Goal: Check status: Check status

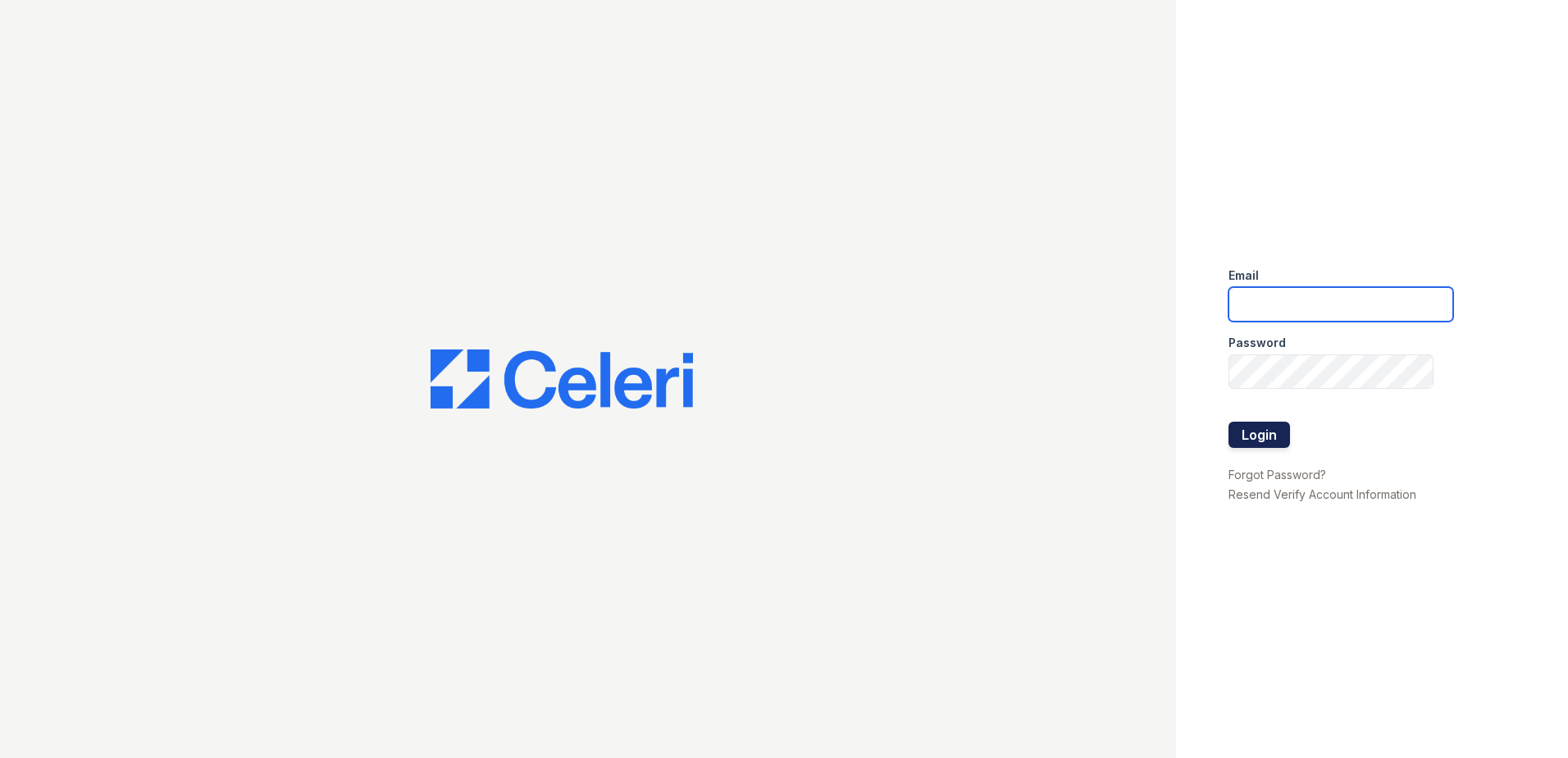
type input "[EMAIL_ADDRESS][DOMAIN_NAME]"
click at [1250, 434] on button "Login" at bounding box center [1259, 434] width 62 height 26
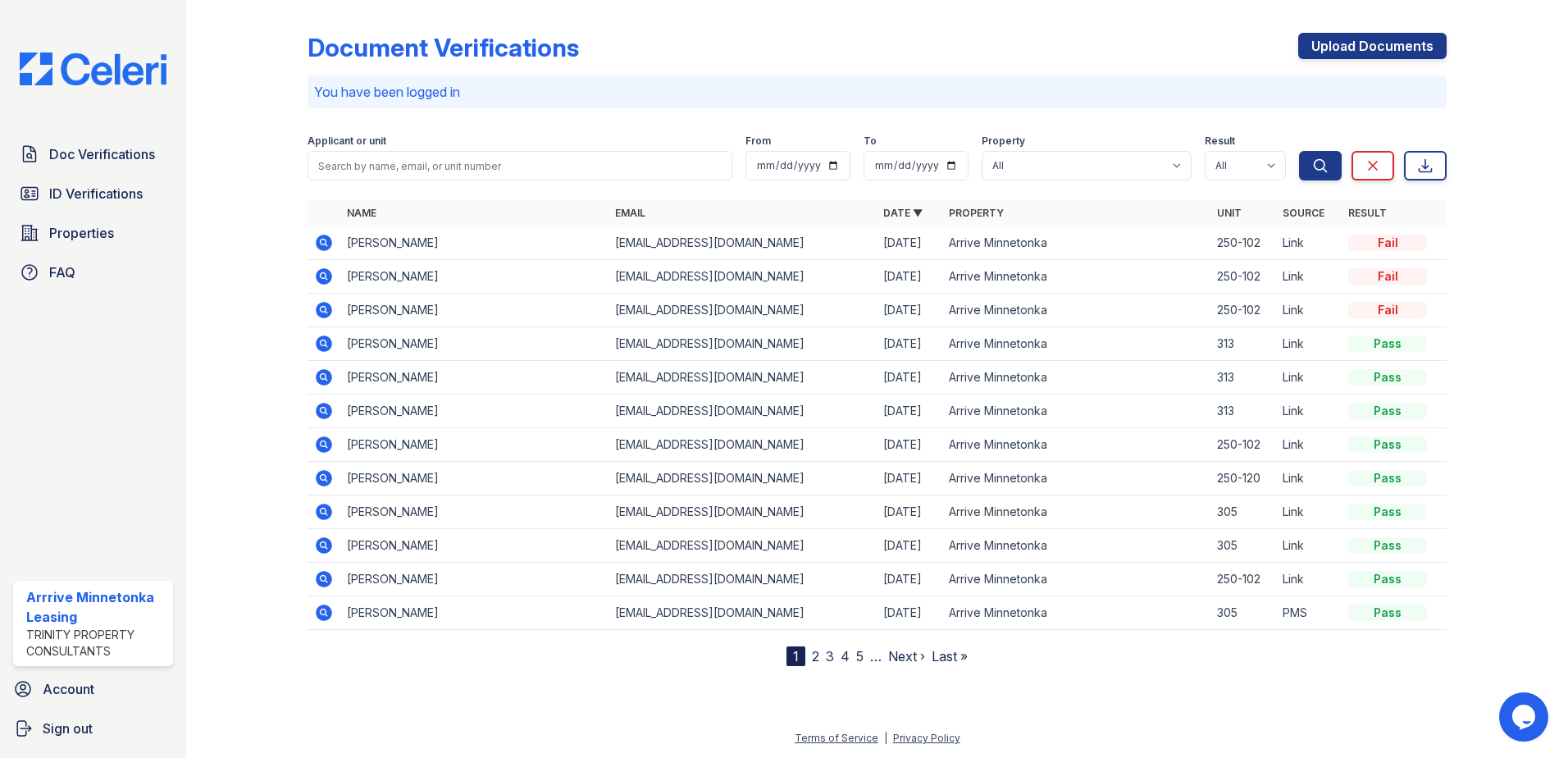
click at [100, 191] on span "ID Verifications" at bounding box center [96, 193] width 93 height 19
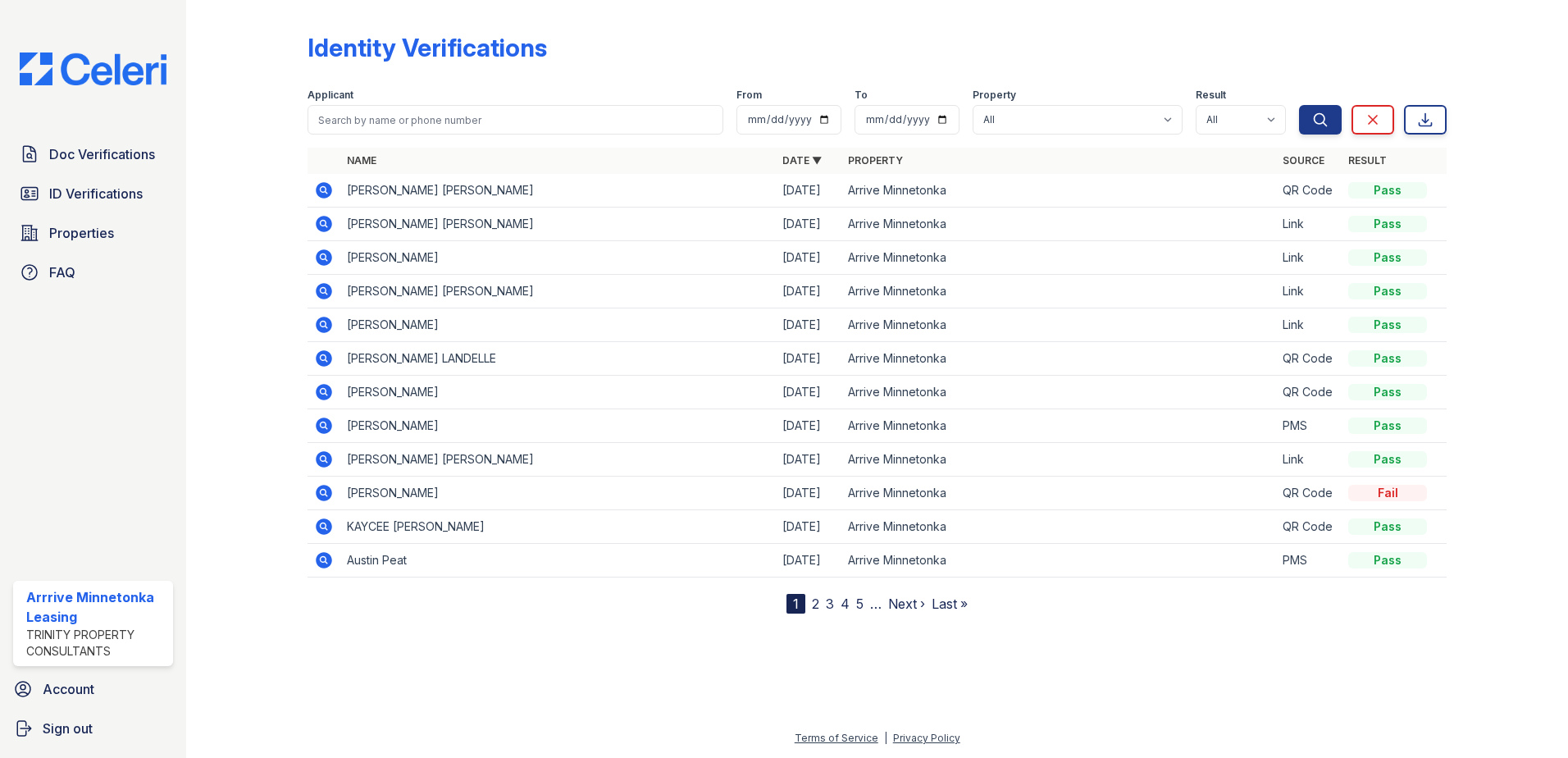
click at [326, 561] on icon at bounding box center [324, 559] width 17 height 17
